Goal: Transaction & Acquisition: Obtain resource

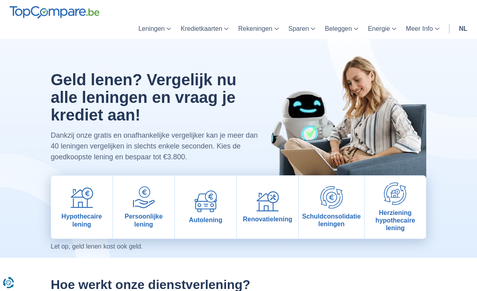
click at [82, 225] on span "Hypothecaire lening" at bounding box center [81, 219] width 55 height 15
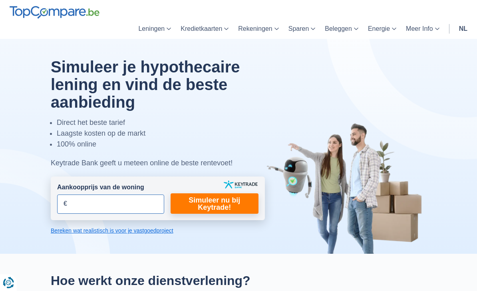
click at [81, 208] on input "Aankoopprijs van de woning" at bounding box center [110, 203] width 107 height 19
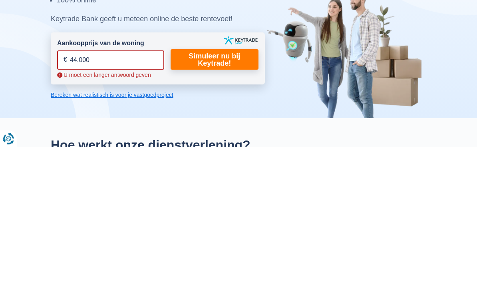
type input "440.000"
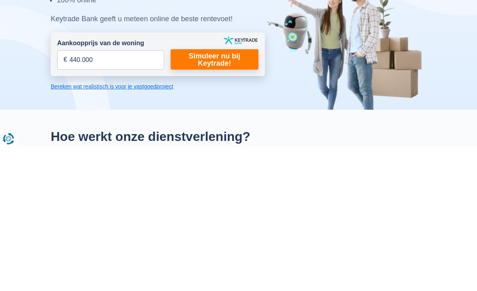
click at [182, 193] on link "Simuleer nu bij Keytrade!" at bounding box center [215, 203] width 88 height 20
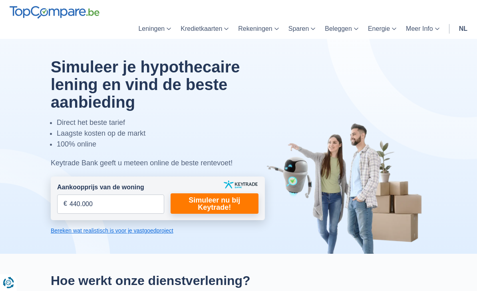
click at [195, 209] on link "Simuleer nu bij Keytrade!" at bounding box center [215, 203] width 88 height 20
click at [230, 200] on link "Simuleer nu bij Keytrade!" at bounding box center [215, 203] width 88 height 20
click at [227, 196] on link "Simuleer nu bij Keytrade!" at bounding box center [215, 203] width 88 height 20
